Goal: Information Seeking & Learning: Learn about a topic

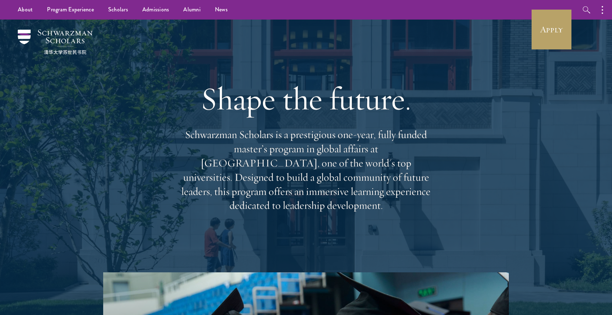
click at [490, 90] on div "Shape the future. Schwarzman Scholars is a prestigious one-year, fully funded m…" at bounding box center [306, 146] width 512 height 253
click at [223, 58] on div "Shape the future. Schwarzman Scholars is a prestigious one-year, fully funded m…" at bounding box center [306, 145] width 256 height 205
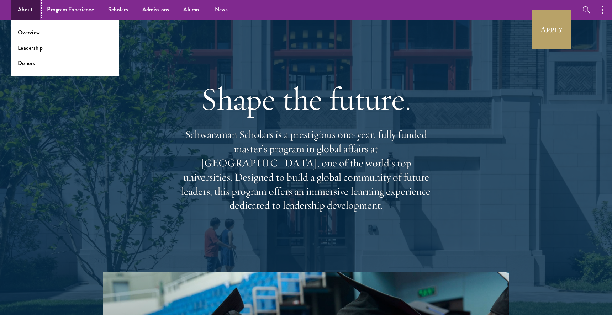
click at [27, 11] on link "About" at bounding box center [25, 10] width 29 height 20
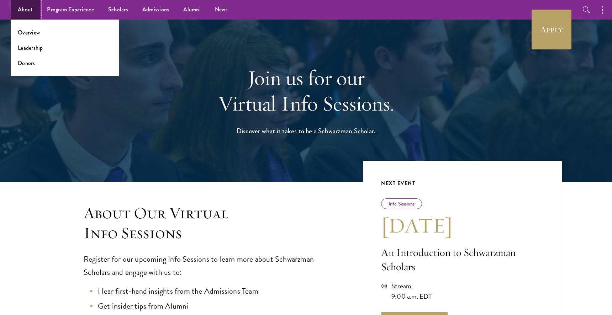
click at [20, 10] on link "About" at bounding box center [25, 10] width 29 height 20
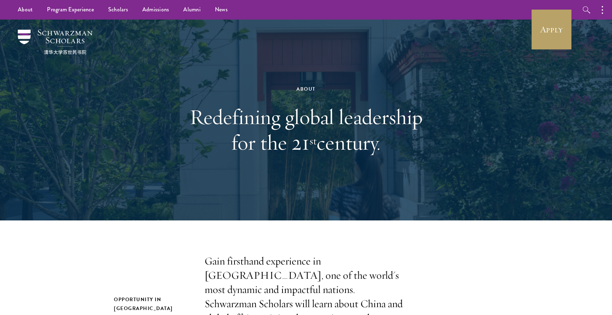
click at [506, 94] on div "About Redefining global leadership for the 21 st century." at bounding box center [306, 120] width 512 height 201
click at [557, 31] on link "Apply" at bounding box center [552, 30] width 40 height 40
